Goal: Task Accomplishment & Management: Manage account settings

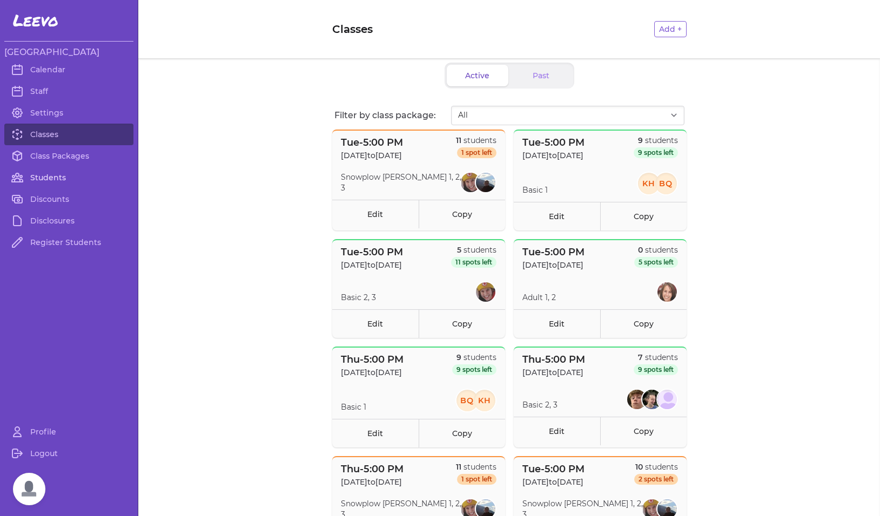
click at [44, 178] on link "Students" at bounding box center [68, 178] width 129 height 22
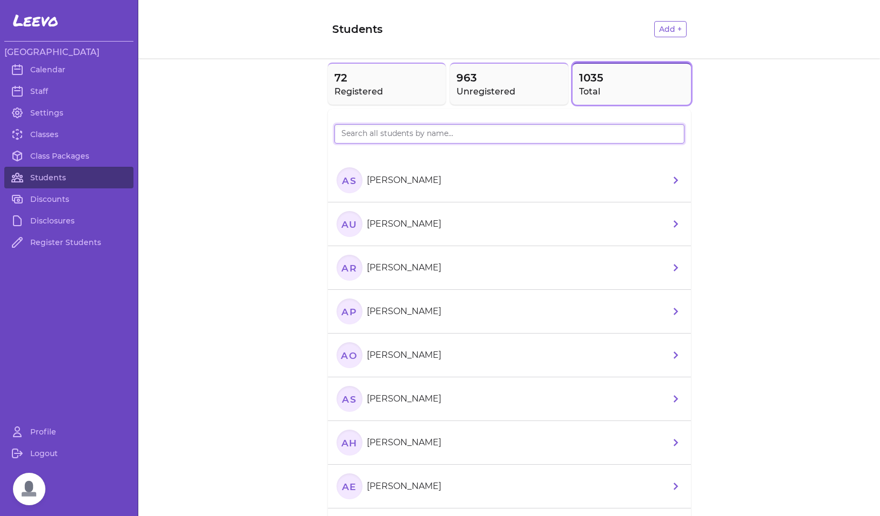
click at [432, 136] on input "search" at bounding box center [509, 133] width 350 height 19
type input "sulko"
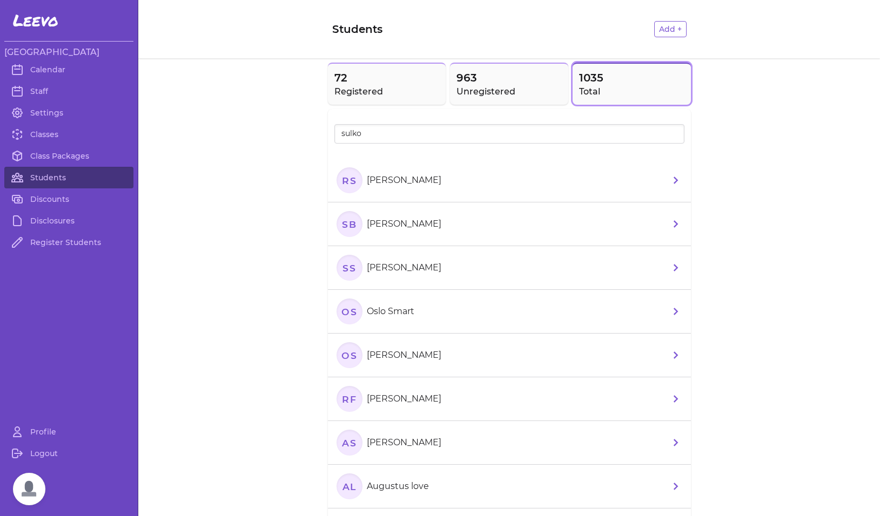
click at [344, 184] on text "RS" at bounding box center [349, 179] width 15 height 11
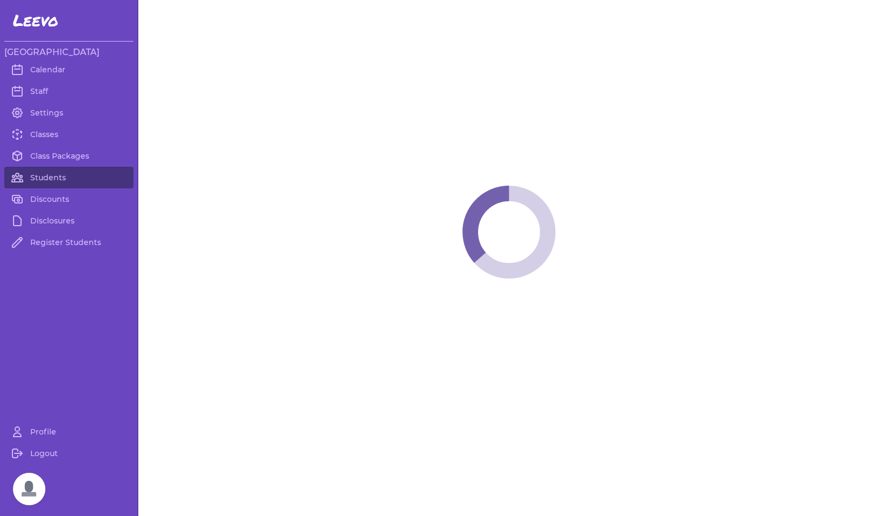
select select "MI"
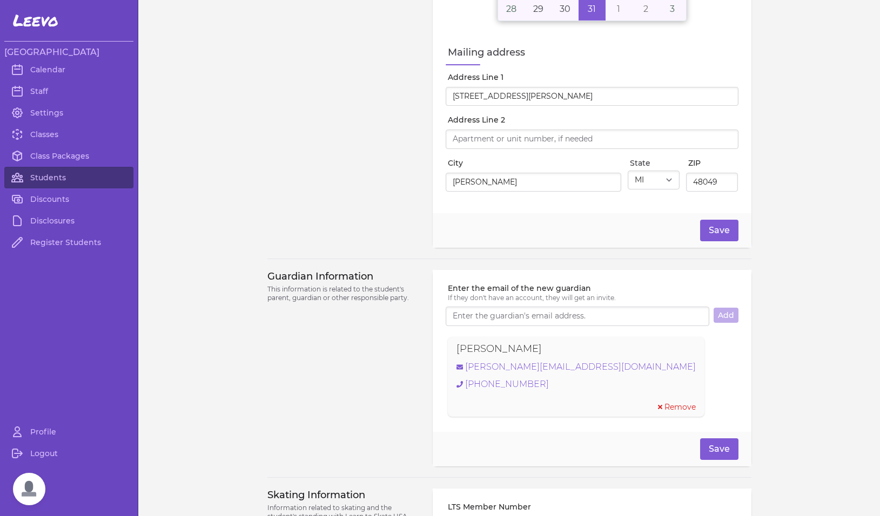
select select "7"
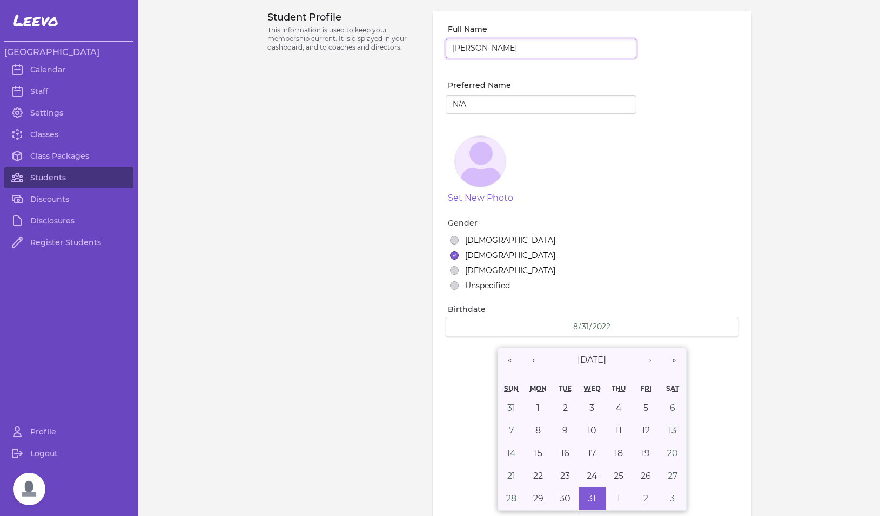
drag, startPoint x: 526, startPoint y: 46, endPoint x: 524, endPoint y: 53, distance: 7.9
click at [524, 53] on input "[PERSON_NAME]" at bounding box center [541, 48] width 191 height 19
click at [525, 52] on input "[PERSON_NAME]" at bounding box center [541, 48] width 191 height 19
drag, startPoint x: 525, startPoint y: 50, endPoint x: 446, endPoint y: 46, distance: 79.5
click at [446, 46] on input "[PERSON_NAME]" at bounding box center [541, 48] width 191 height 19
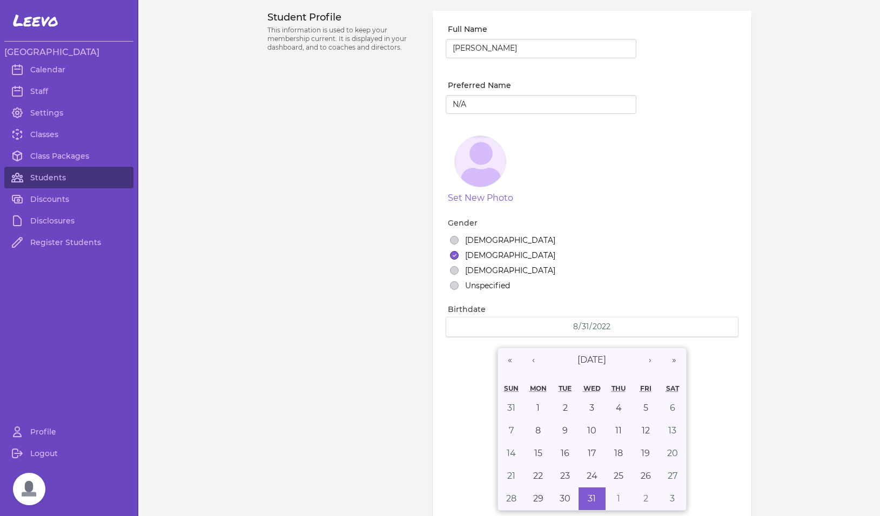
click at [60, 69] on link "Calendar" at bounding box center [68, 70] width 129 height 22
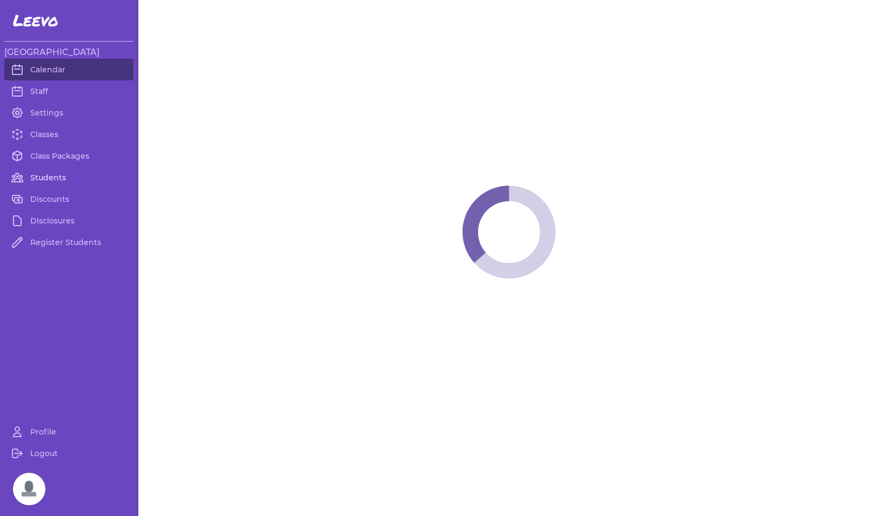
click at [48, 179] on link "Students" at bounding box center [68, 178] width 129 height 22
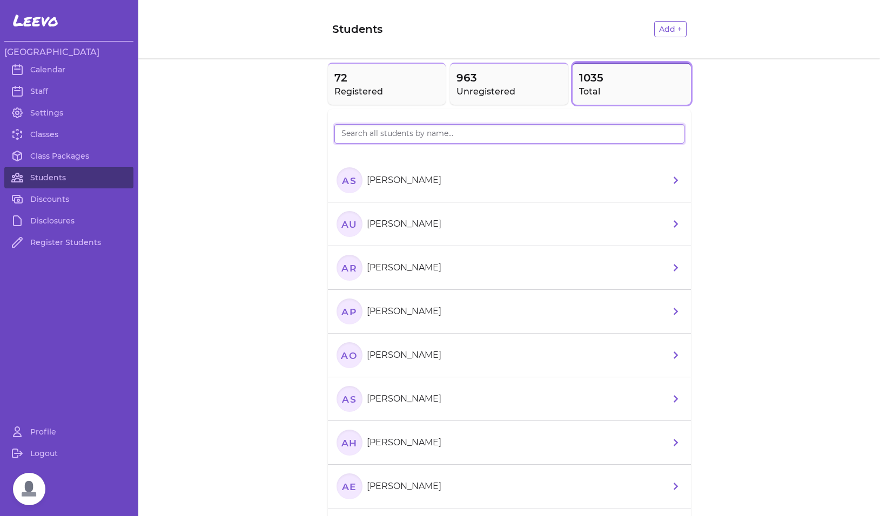
click at [385, 132] on input "search" at bounding box center [509, 133] width 350 height 19
type input "colt"
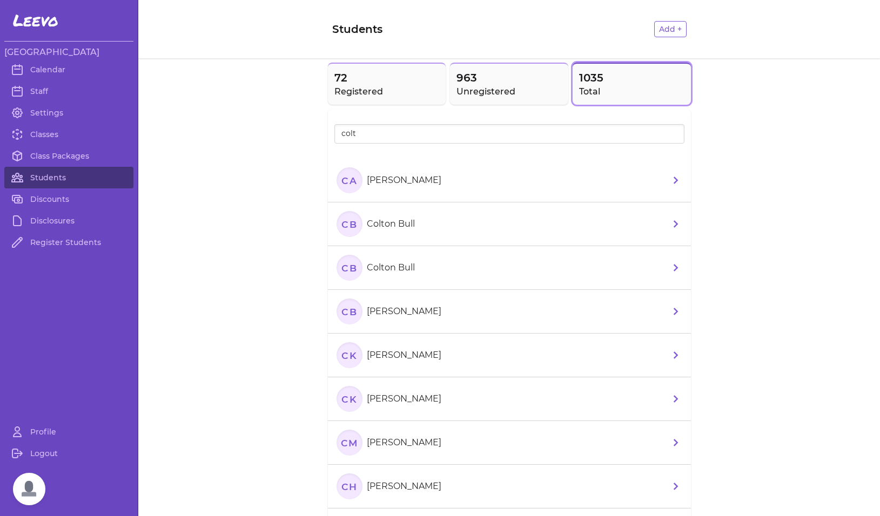
click at [348, 185] on text "CA" at bounding box center [349, 179] width 16 height 11
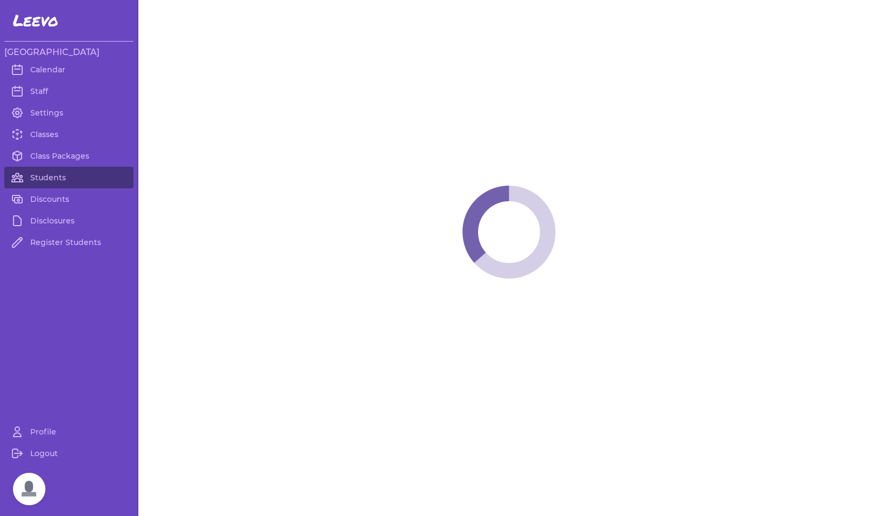
select select "MT"
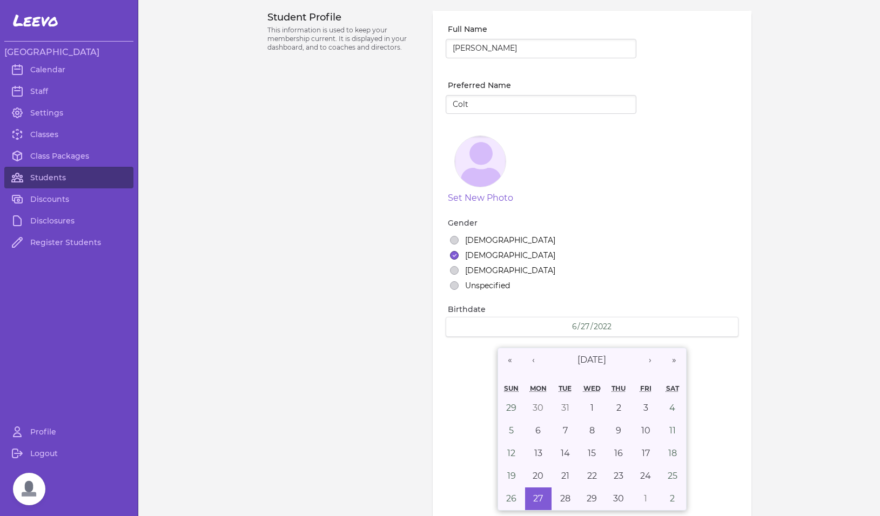
select select "7"
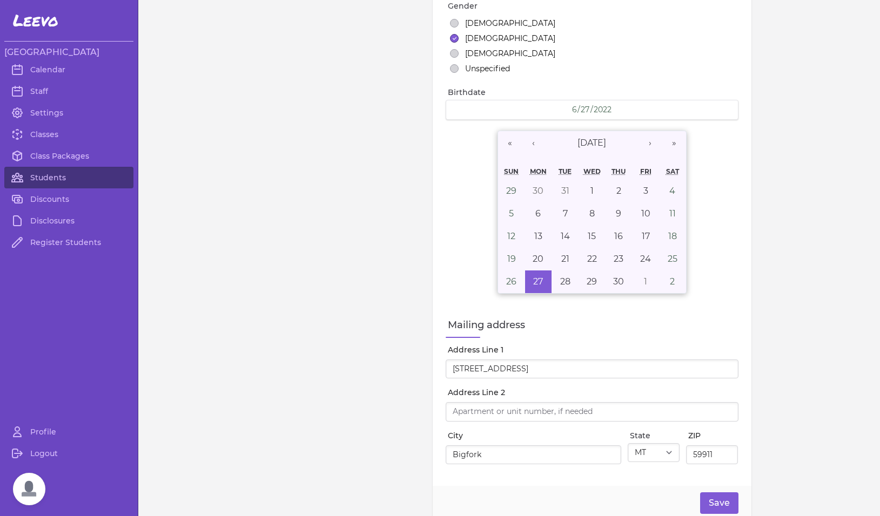
scroll to position [578, 0]
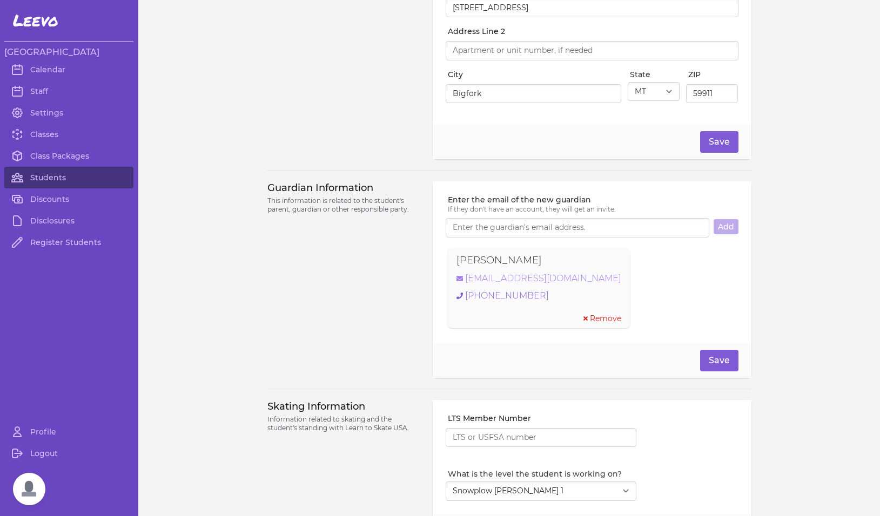
click at [531, 285] on link "[EMAIL_ADDRESS][DOMAIN_NAME]" at bounding box center [538, 278] width 165 height 13
